Goal: Book appointment/travel/reservation

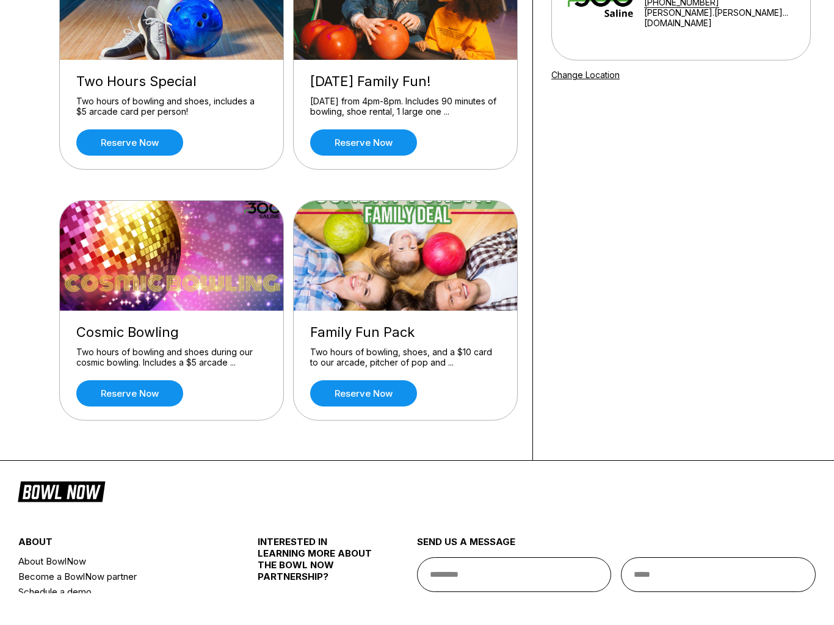
scroll to position [151, 0]
click at [151, 161] on link "Reserve now" at bounding box center [129, 174] width 107 height 26
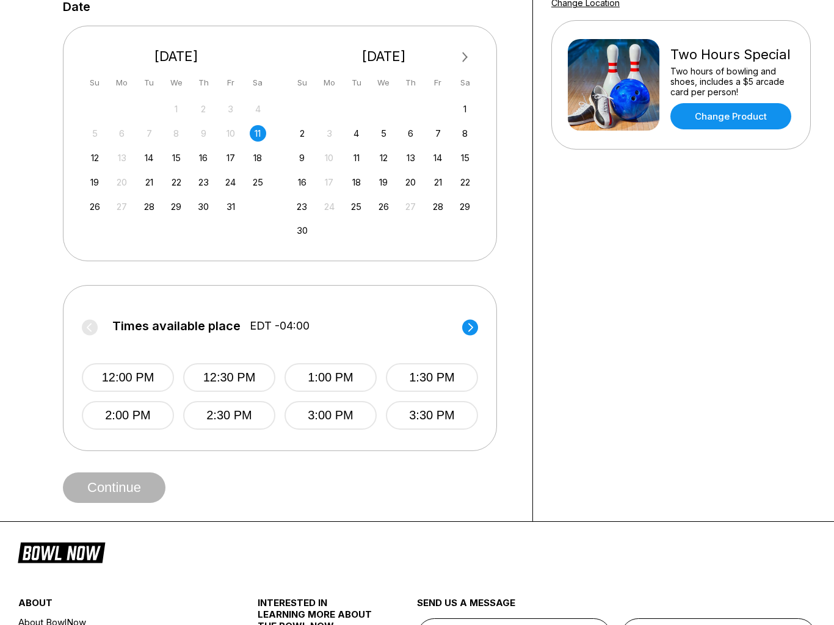
scroll to position [254, 0]
click at [96, 157] on div "12" at bounding box center [95, 158] width 16 height 16
click at [256, 137] on div "11" at bounding box center [258, 134] width 16 height 16
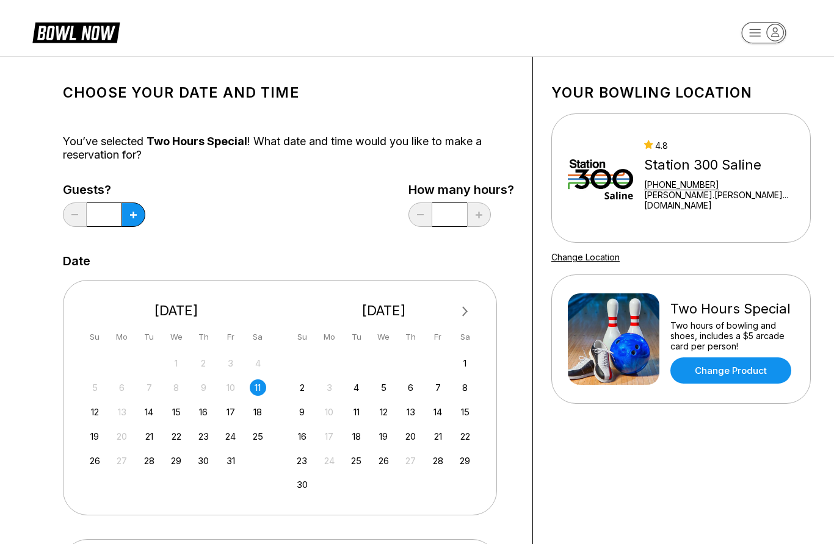
click at [132, 221] on button at bounding box center [133, 215] width 24 height 24
type input "*"
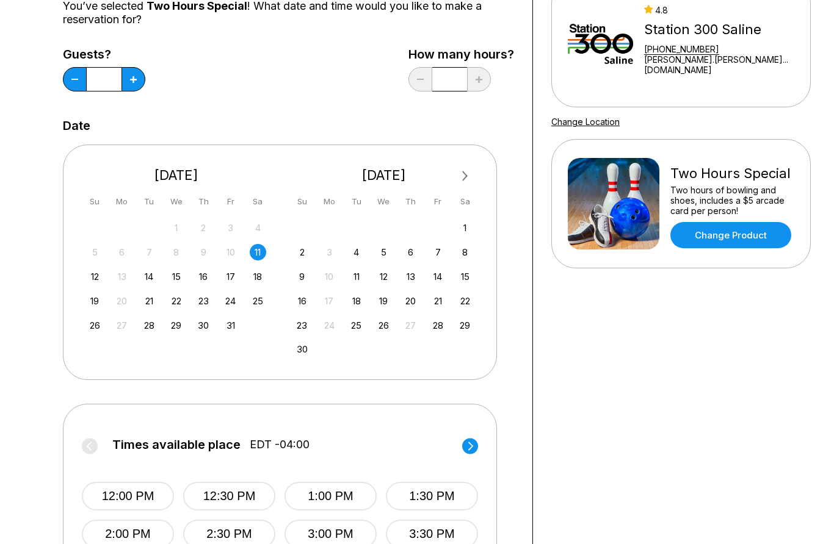
scroll to position [193, 0]
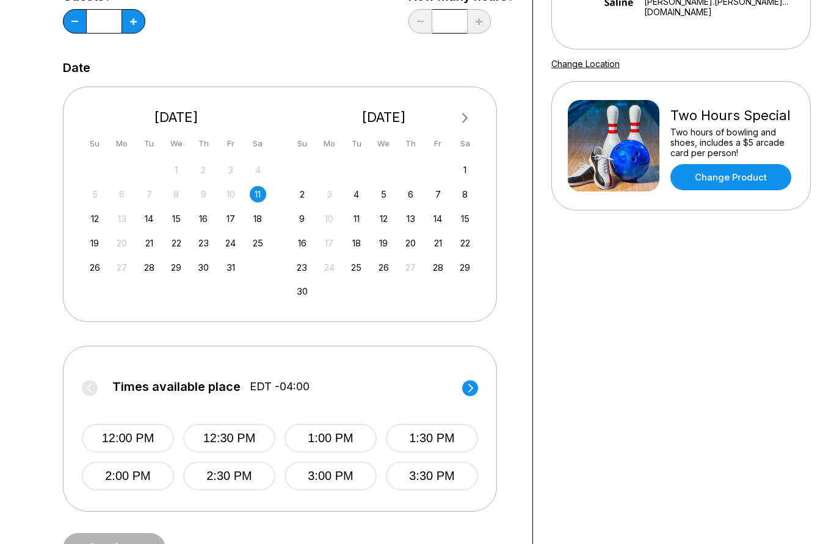
click at [141, 444] on button "12:00 PM" at bounding box center [128, 438] width 92 height 29
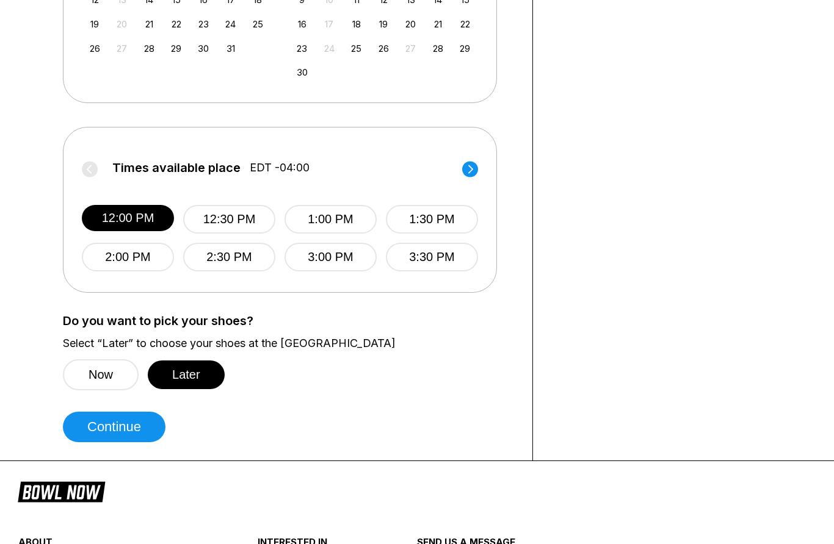
scroll to position [417, 0]
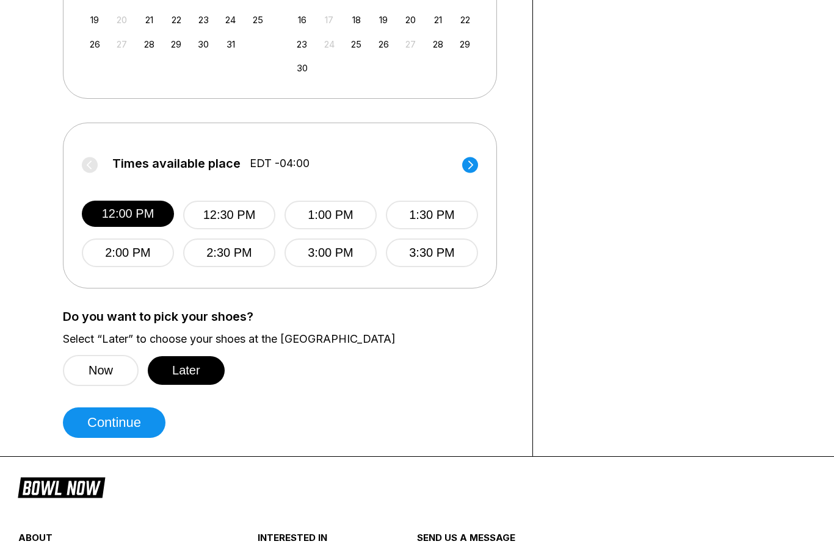
click at [142, 433] on button "Continue" at bounding box center [114, 423] width 103 height 31
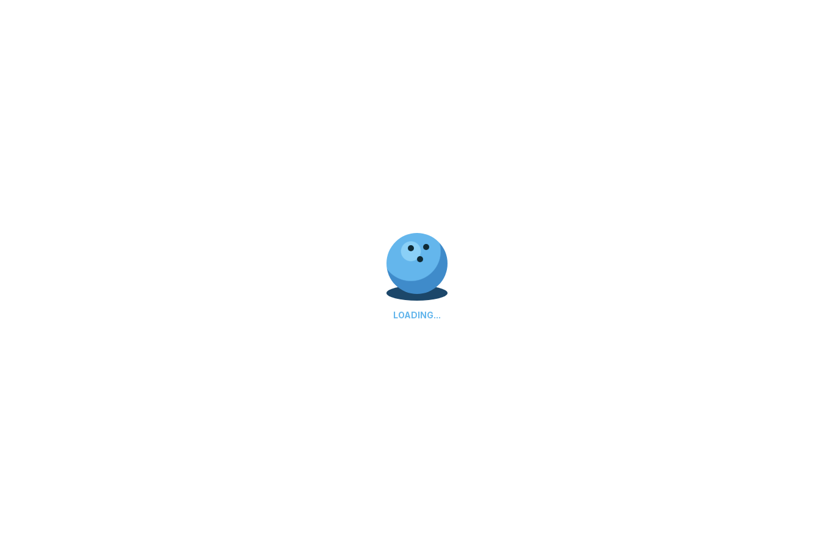
select select "**"
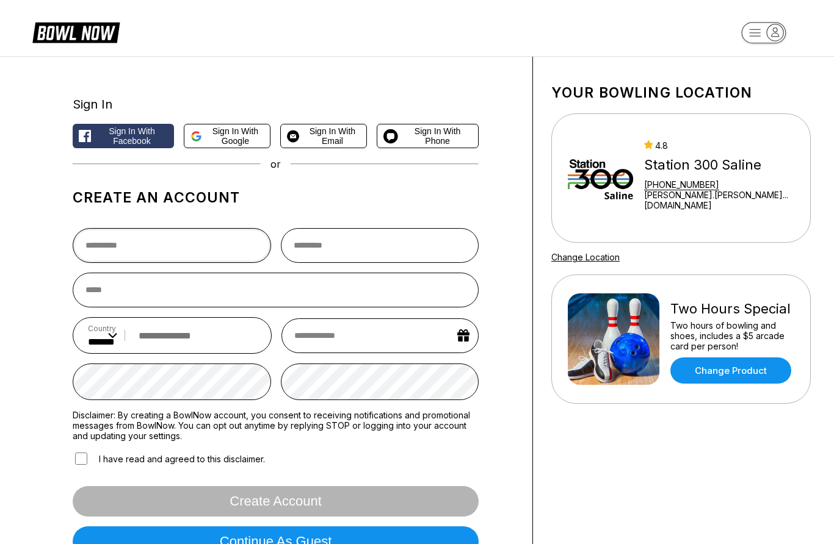
click at [200, 256] on input "text" at bounding box center [172, 245] width 198 height 35
type input "**********"
type input "******"
type input "**********"
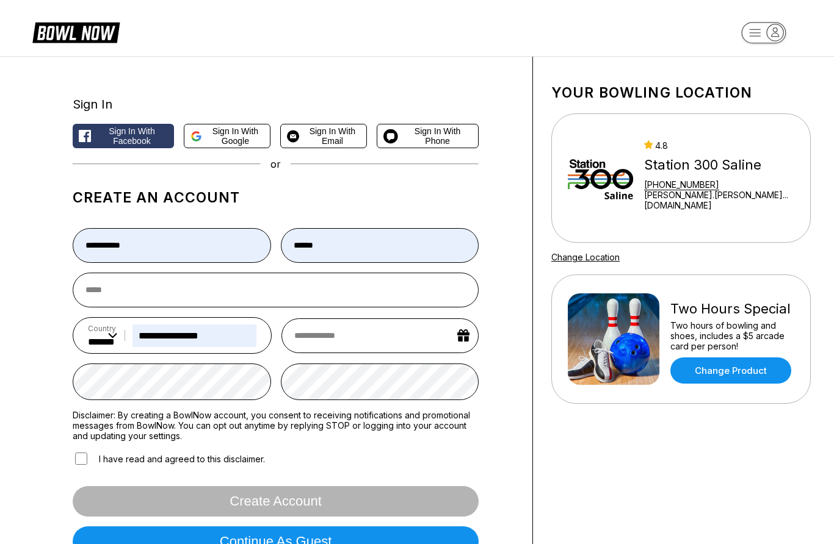
click at [233, 139] on span "Sign in with Google" at bounding box center [235, 136] width 57 height 20
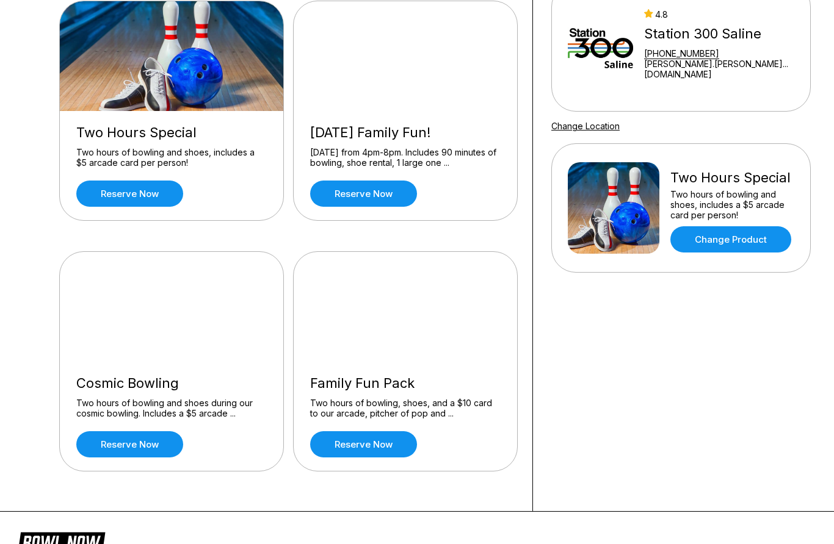
scroll to position [128, 0]
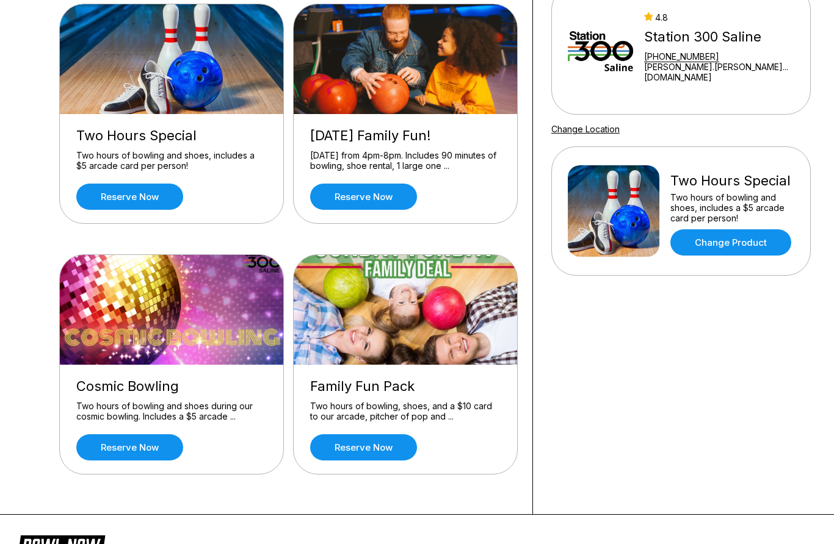
click at [135, 203] on link "Reserve now" at bounding box center [129, 197] width 107 height 26
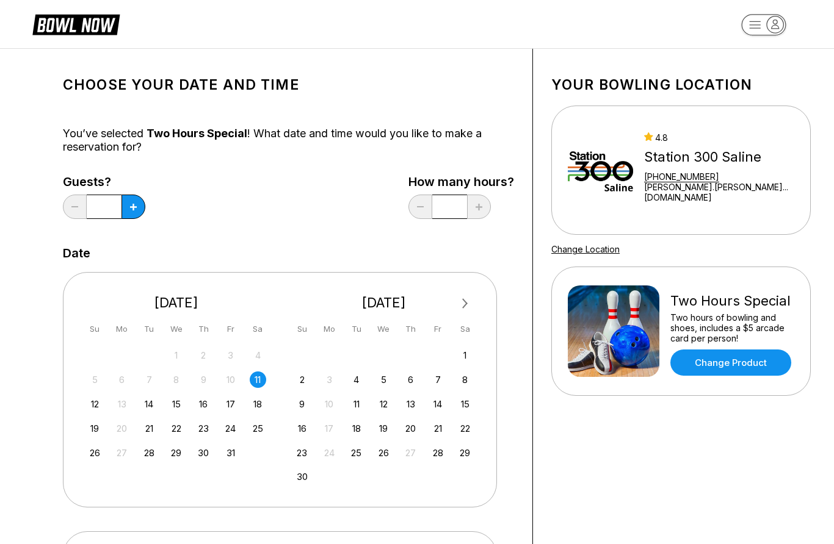
scroll to position [9, 0]
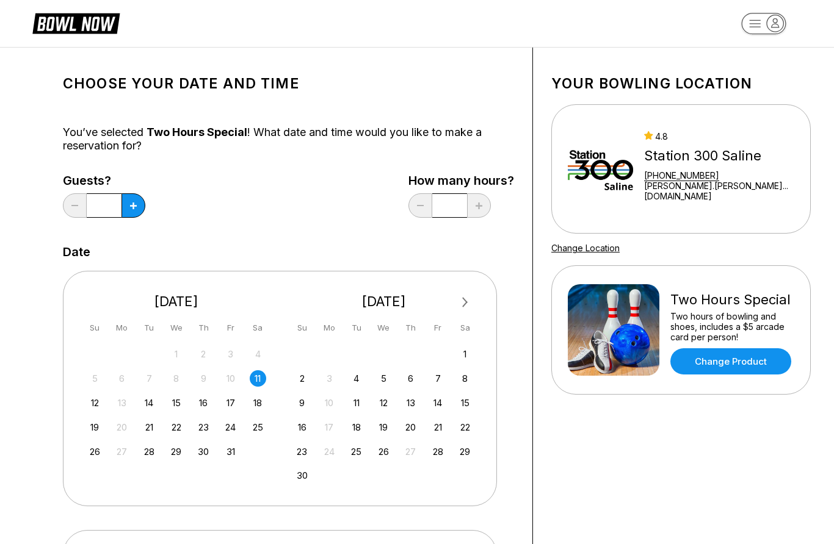
click at [134, 211] on button at bounding box center [133, 205] width 24 height 24
type input "*"
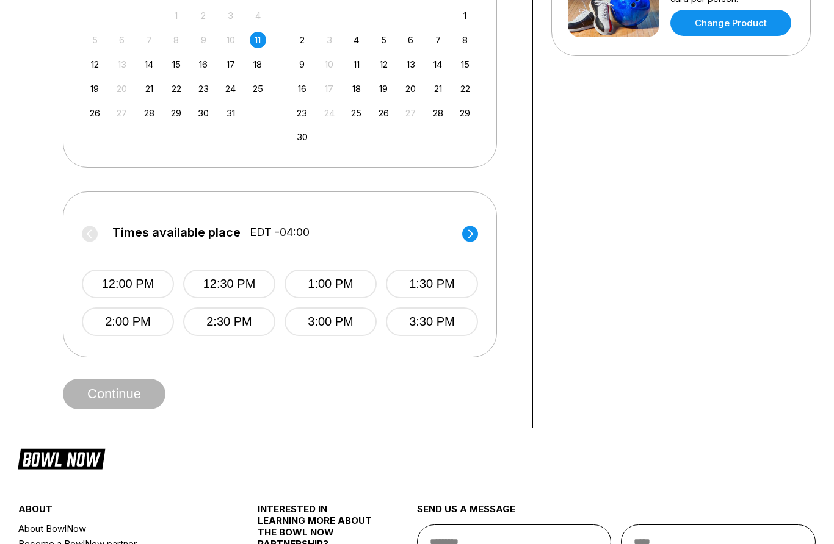
scroll to position [406, 0]
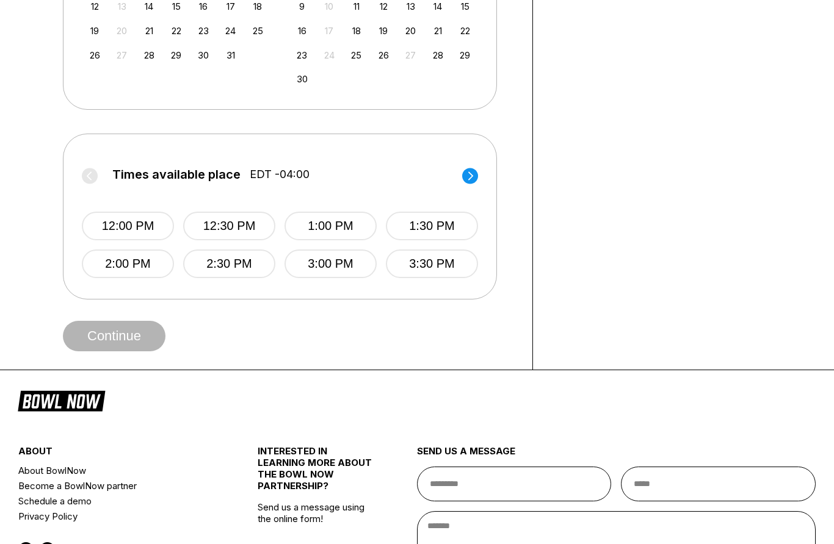
click at [135, 228] on button "12:00 PM" at bounding box center [128, 226] width 92 height 29
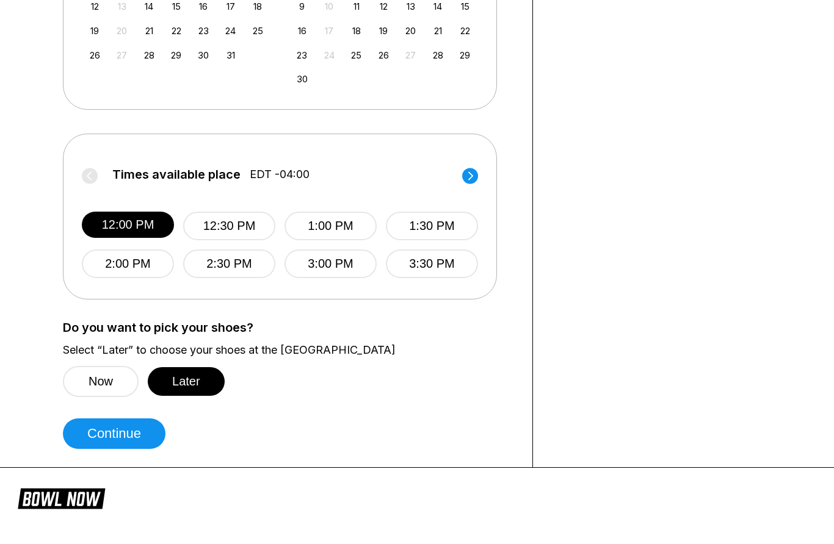
click at [146, 433] on button "Continue" at bounding box center [114, 434] width 103 height 31
